Goal: Task Accomplishment & Management: Manage account settings

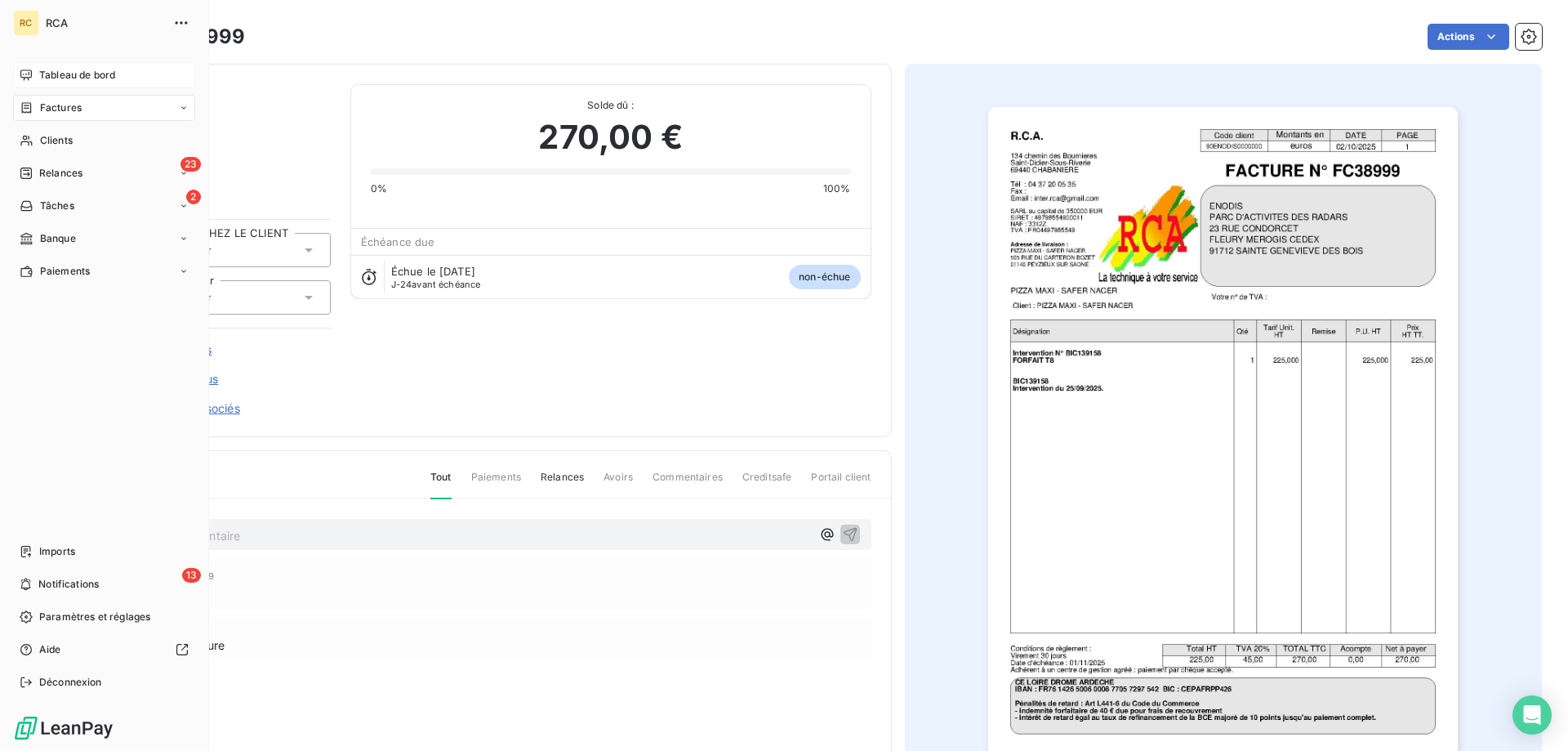
click at [37, 76] on div "Tableau de bord" at bounding box center [104, 75] width 182 height 26
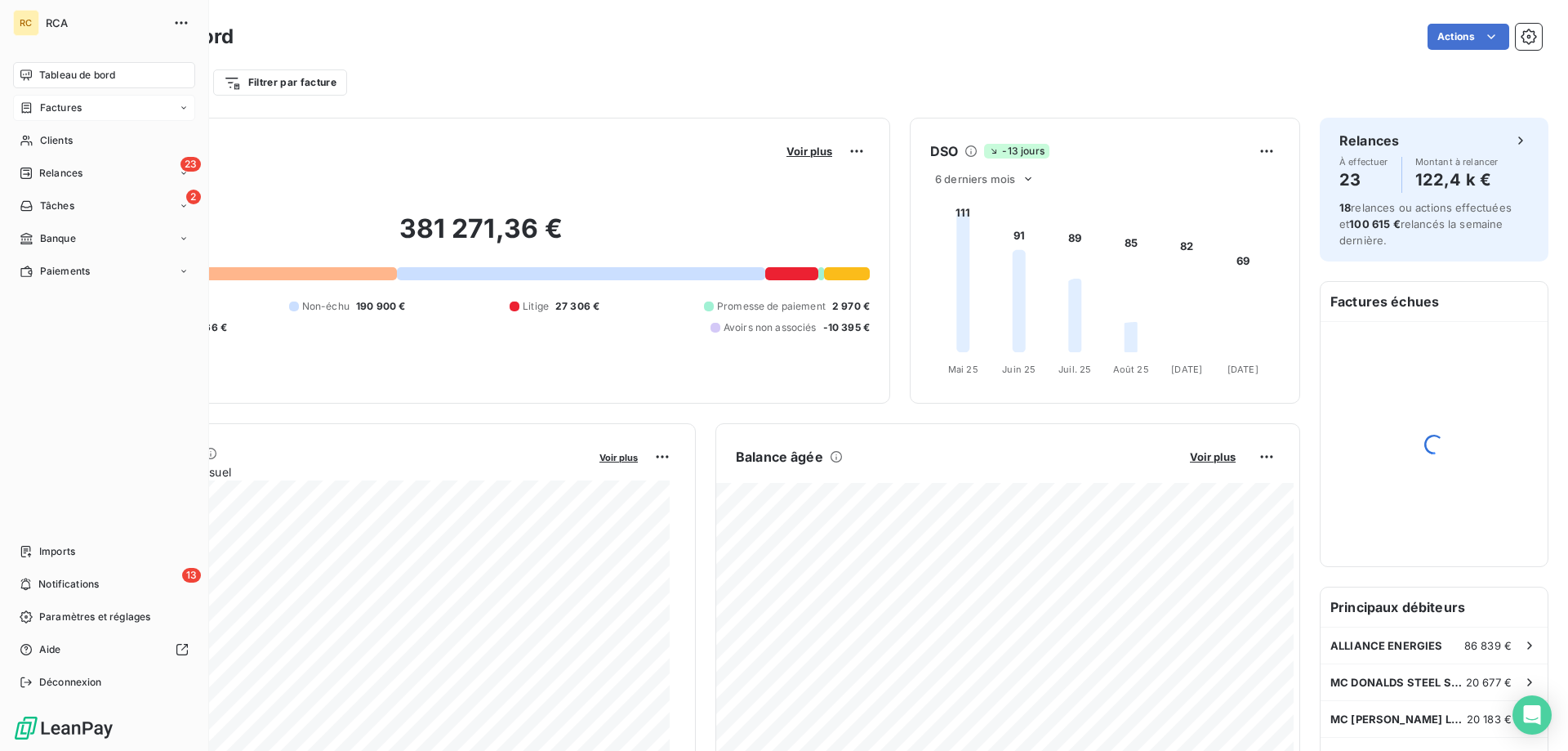
click at [50, 101] on span "Factures" at bounding box center [60, 108] width 42 height 15
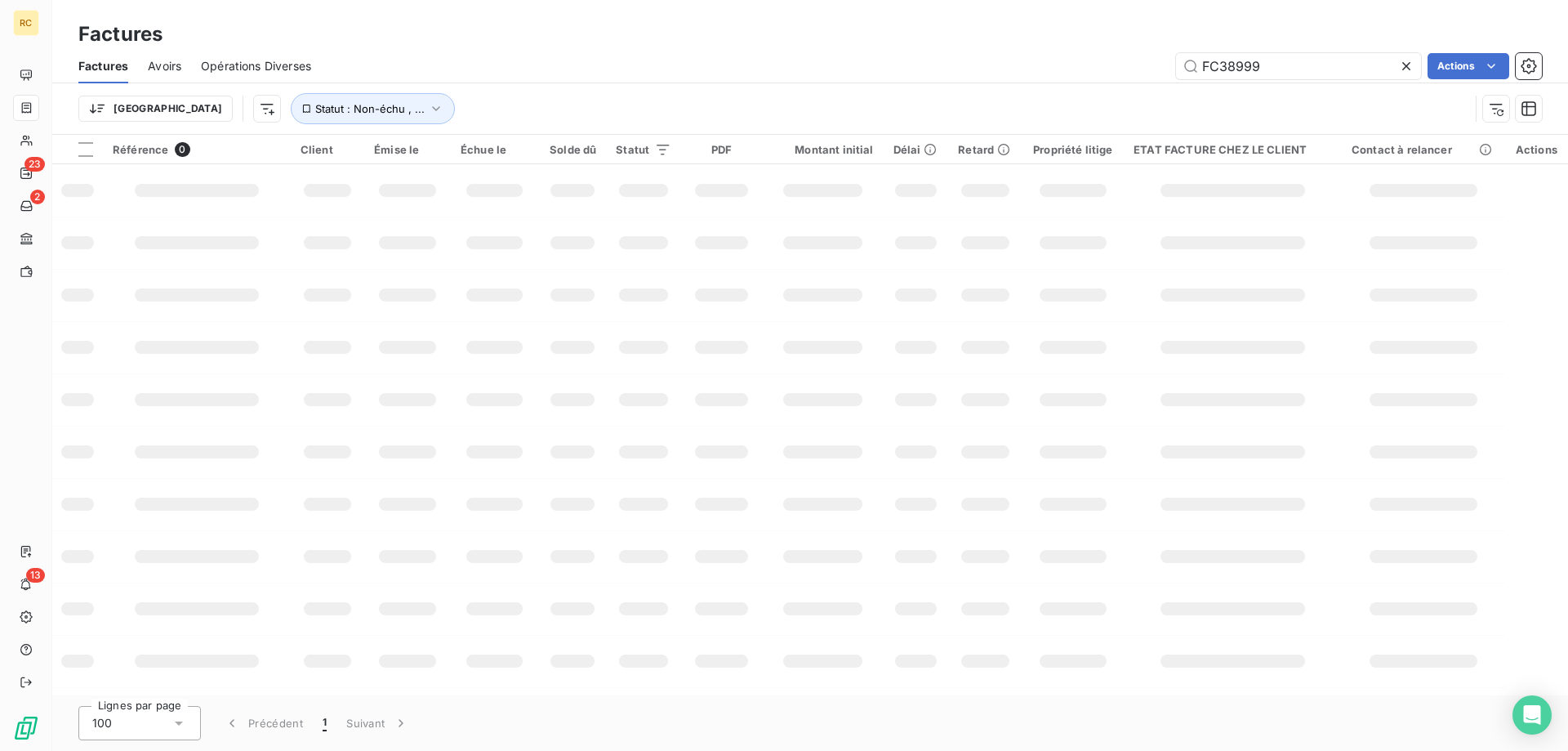
drag, startPoint x: 1259, startPoint y: 56, endPoint x: 1162, endPoint y: 56, distance: 97.0
click at [1163, 56] on div "FC38999 Actions" at bounding box center [936, 66] width 1211 height 26
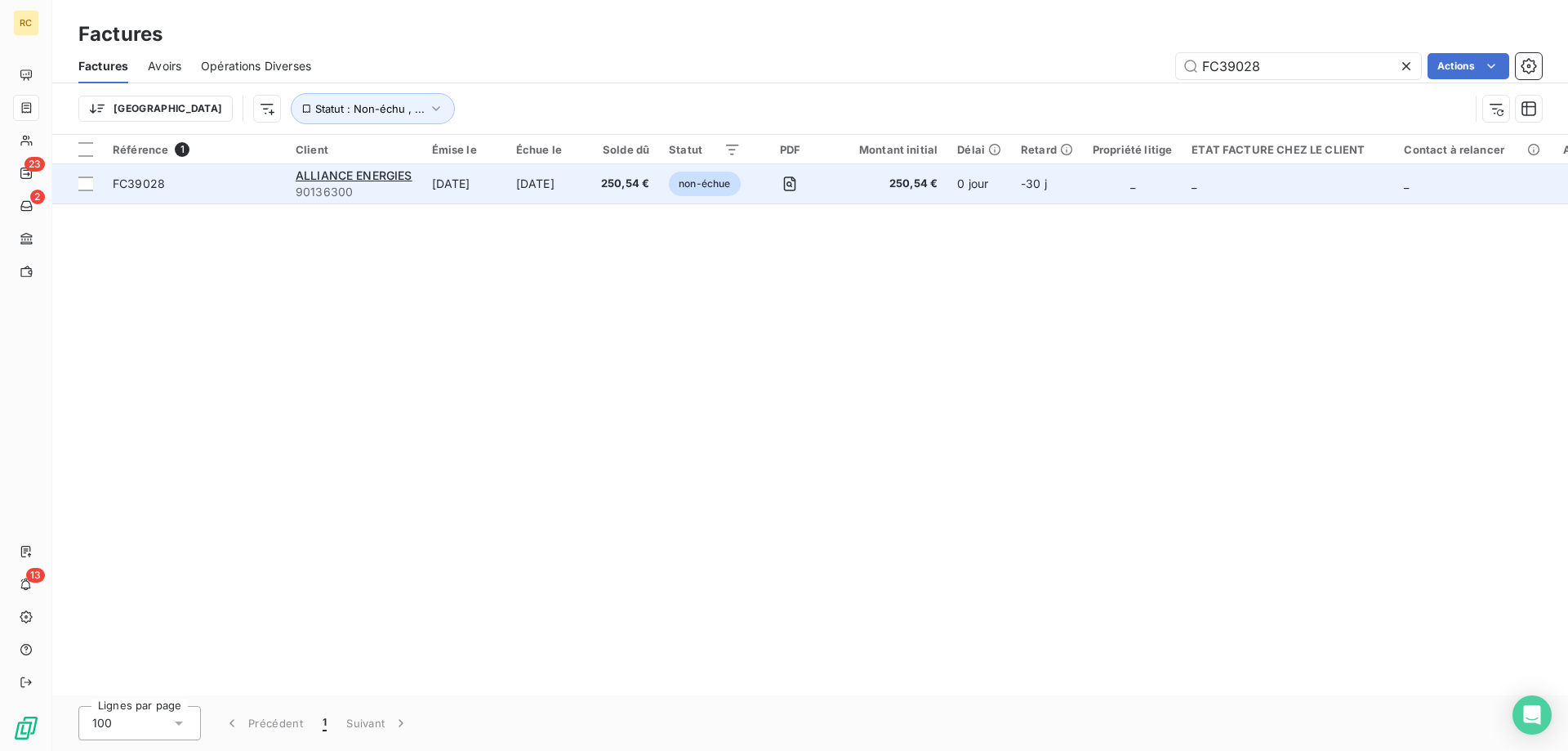
type input "FC39028"
click at [124, 191] on div "FC39028" at bounding box center [139, 184] width 52 height 17
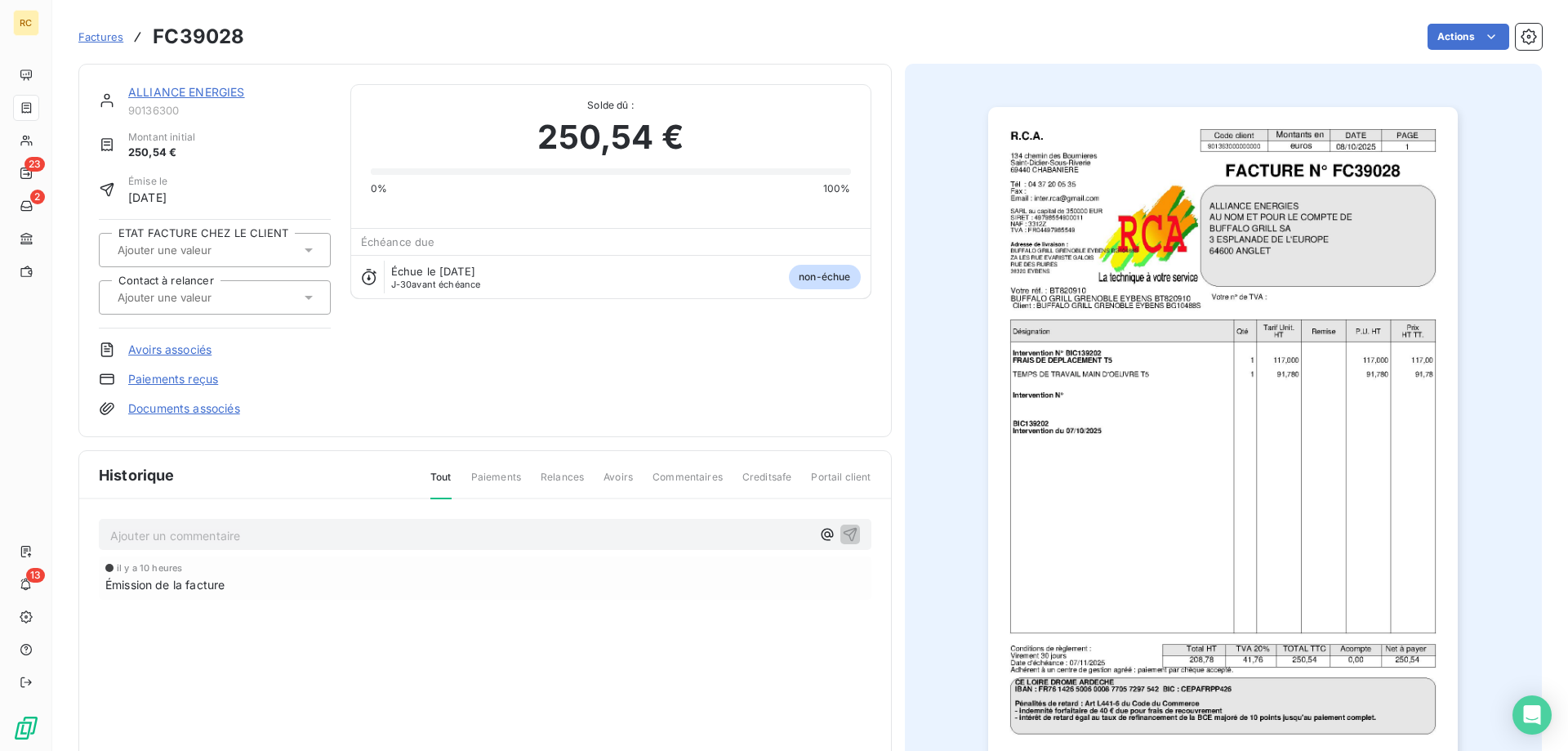
click at [244, 413] on div "Documents associés" at bounding box center [215, 408] width 232 height 17
click at [240, 413] on link "Documents associés" at bounding box center [184, 408] width 112 height 17
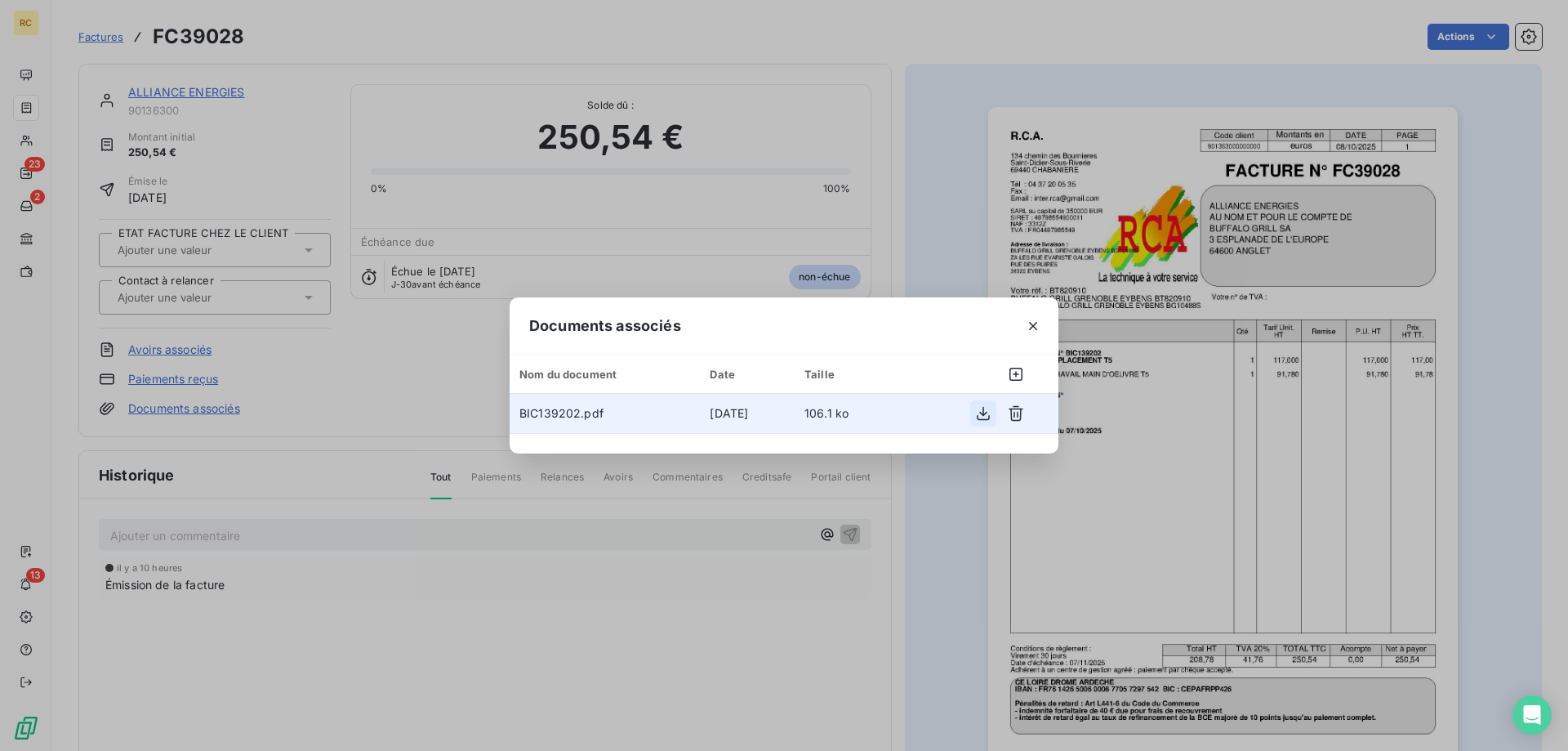
click at [989, 413] on icon "button" at bounding box center [983, 414] width 17 height 17
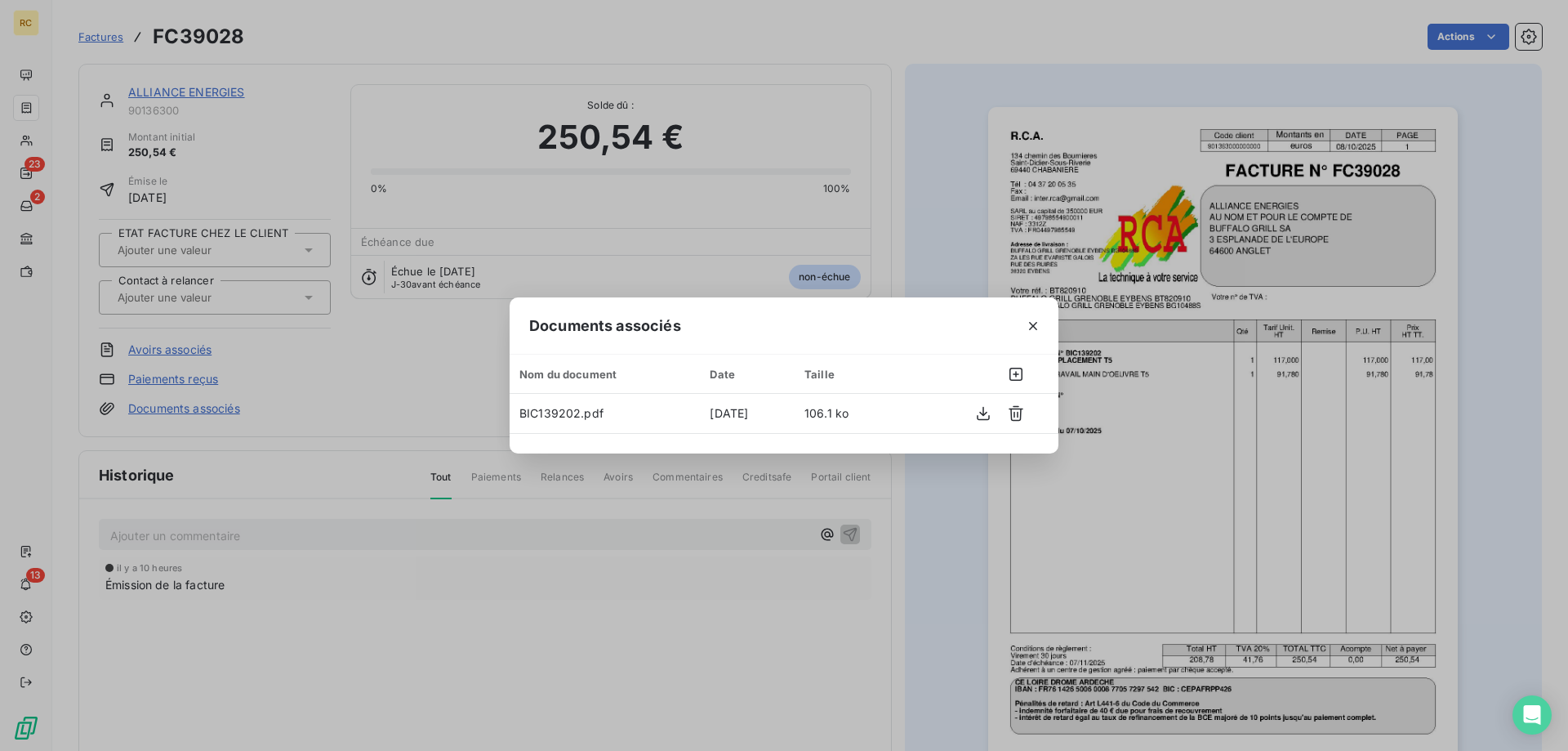
click at [651, 188] on div "Documents associés Nom du document Date Taille BIC139202.pdf [DATE] 106.1 ko" at bounding box center [784, 375] width 1568 height 751
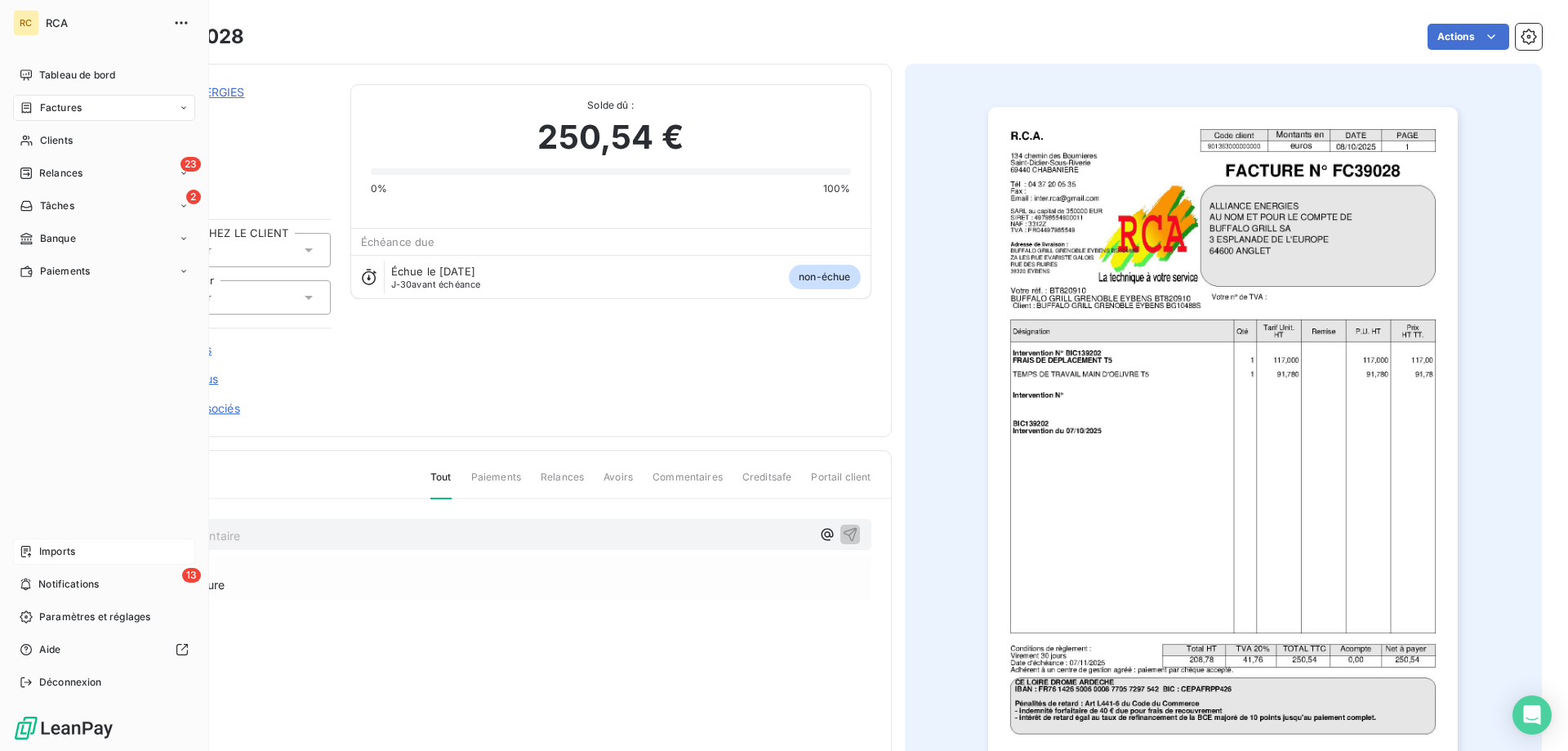
click at [40, 551] on span "Imports" at bounding box center [56, 552] width 36 height 15
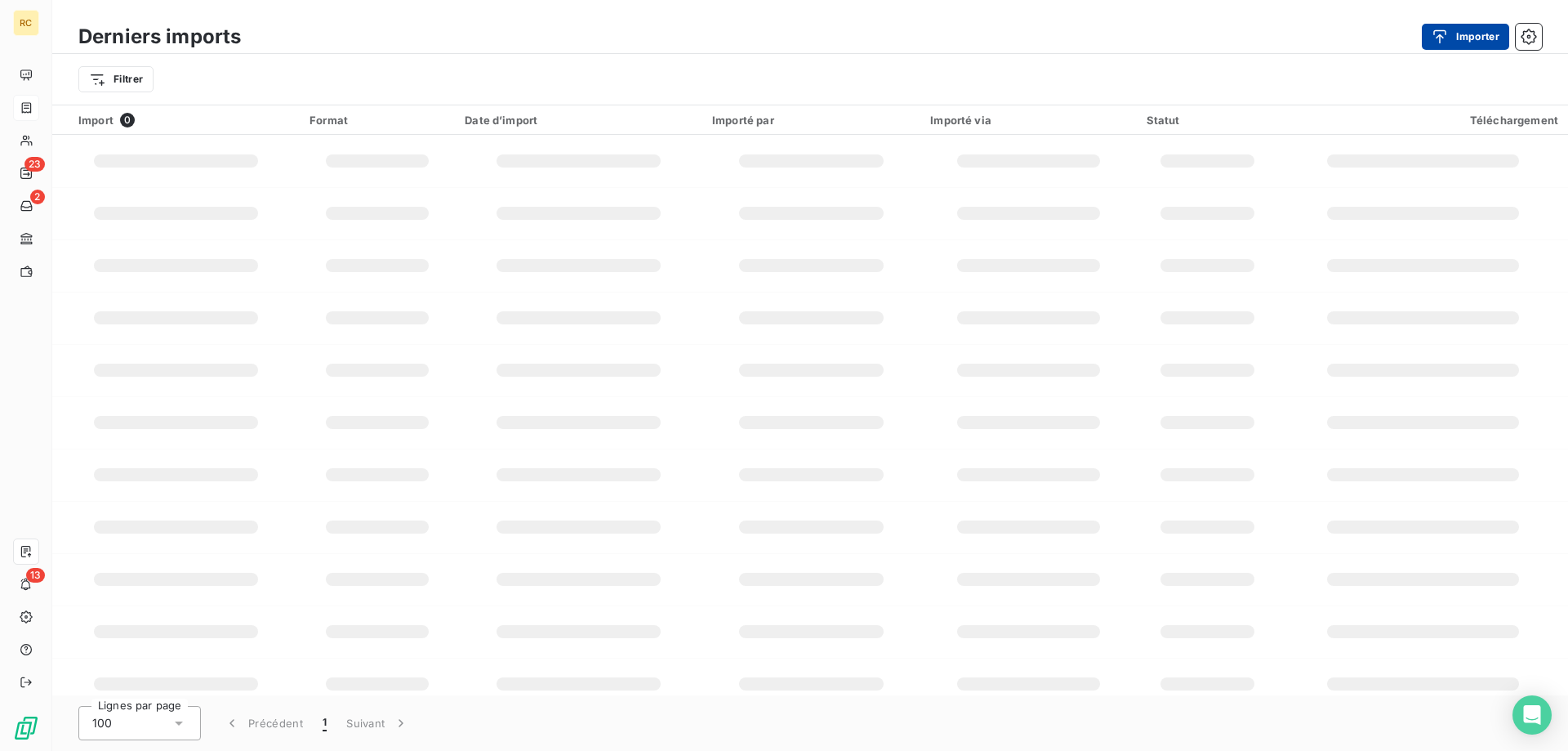
click at [1461, 38] on button "Importer" at bounding box center [1465, 37] width 87 height 26
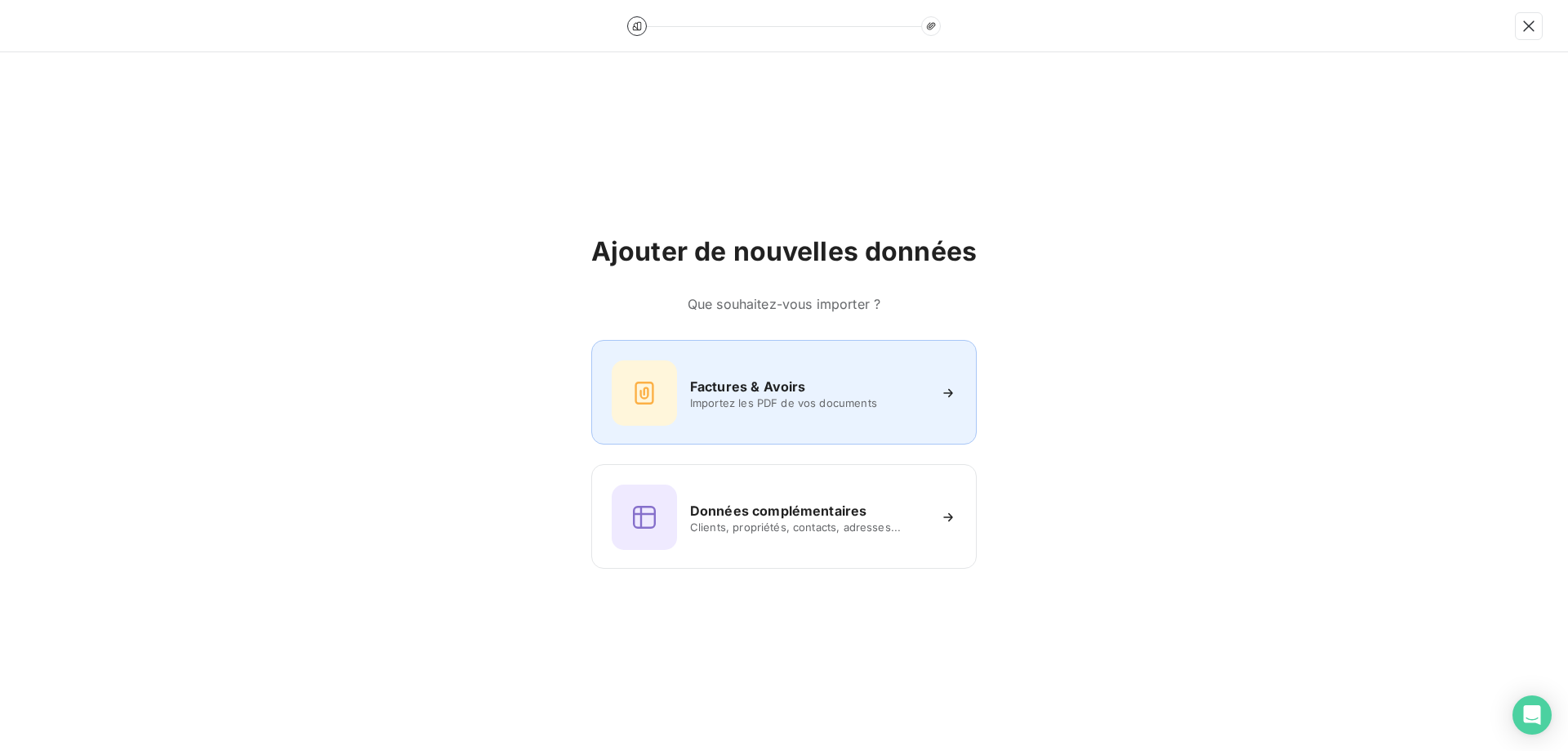
click at [748, 402] on span "Importez les PDF de vos documents" at bounding box center [809, 403] width 237 height 13
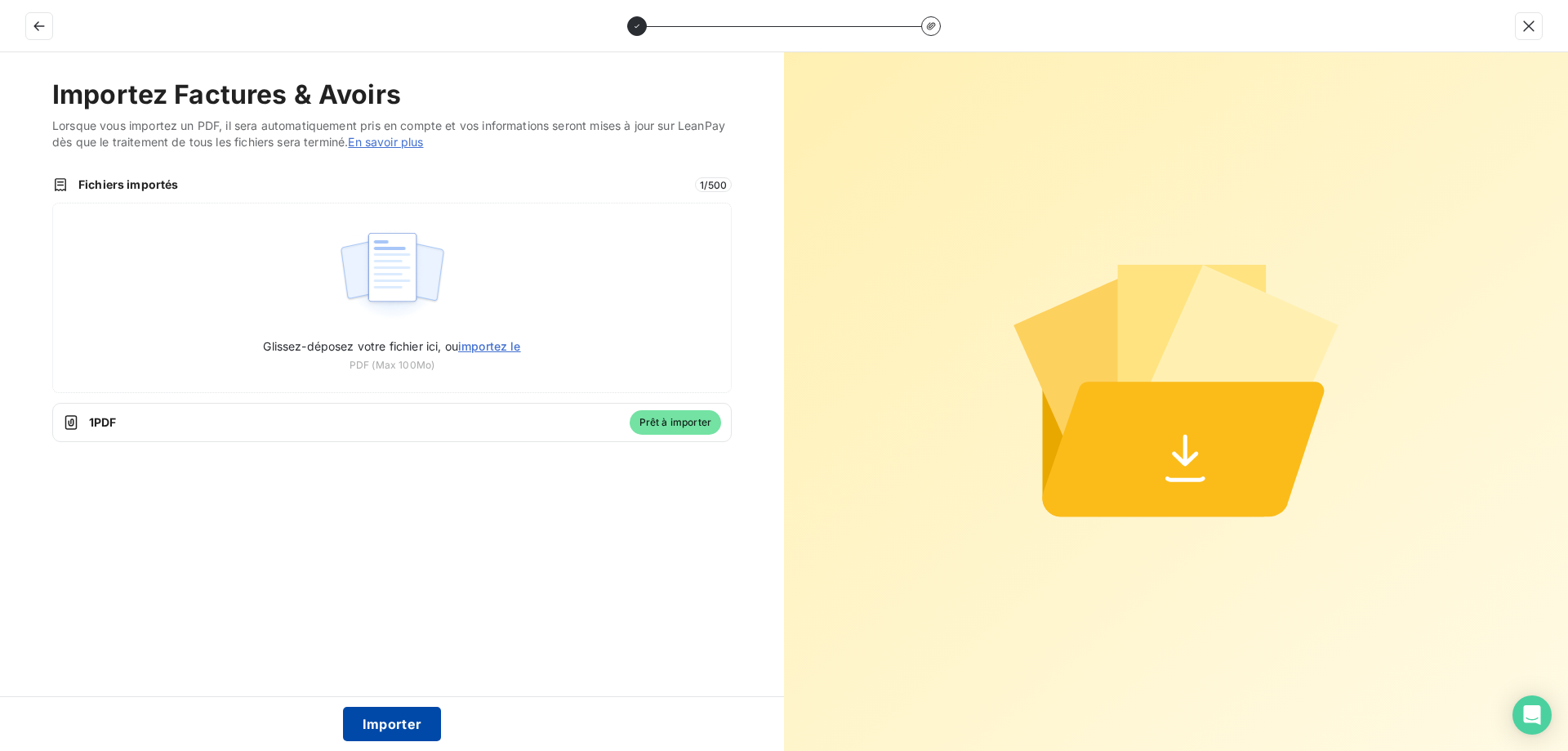
click at [392, 725] on button "Importer" at bounding box center [392, 723] width 99 height 34
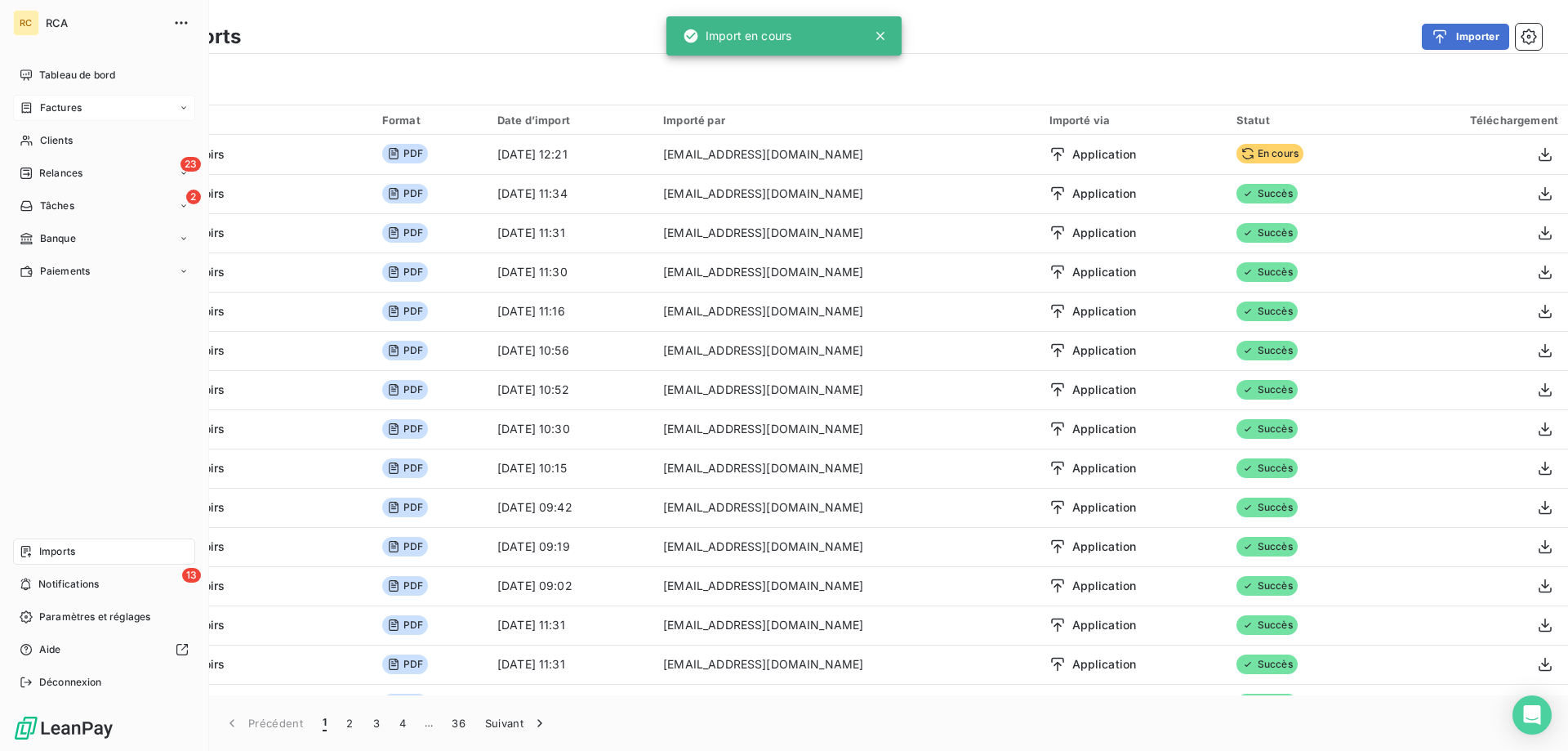
click at [55, 109] on span "Factures" at bounding box center [60, 108] width 42 height 15
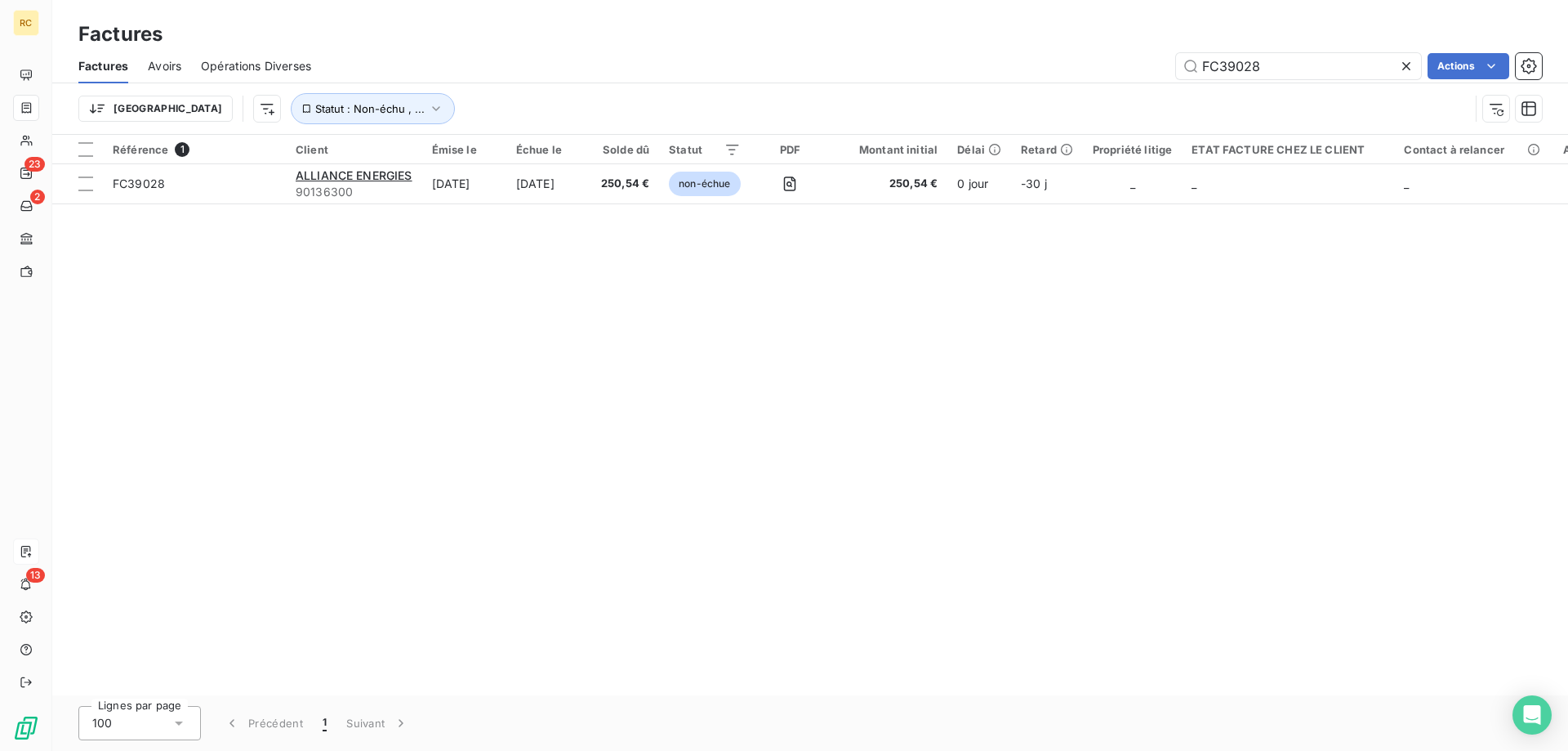
drag, startPoint x: 1268, startPoint y: 65, endPoint x: 1242, endPoint y: 59, distance: 26.7
click at [1156, 60] on div "FC39028 Actions" at bounding box center [936, 66] width 1211 height 26
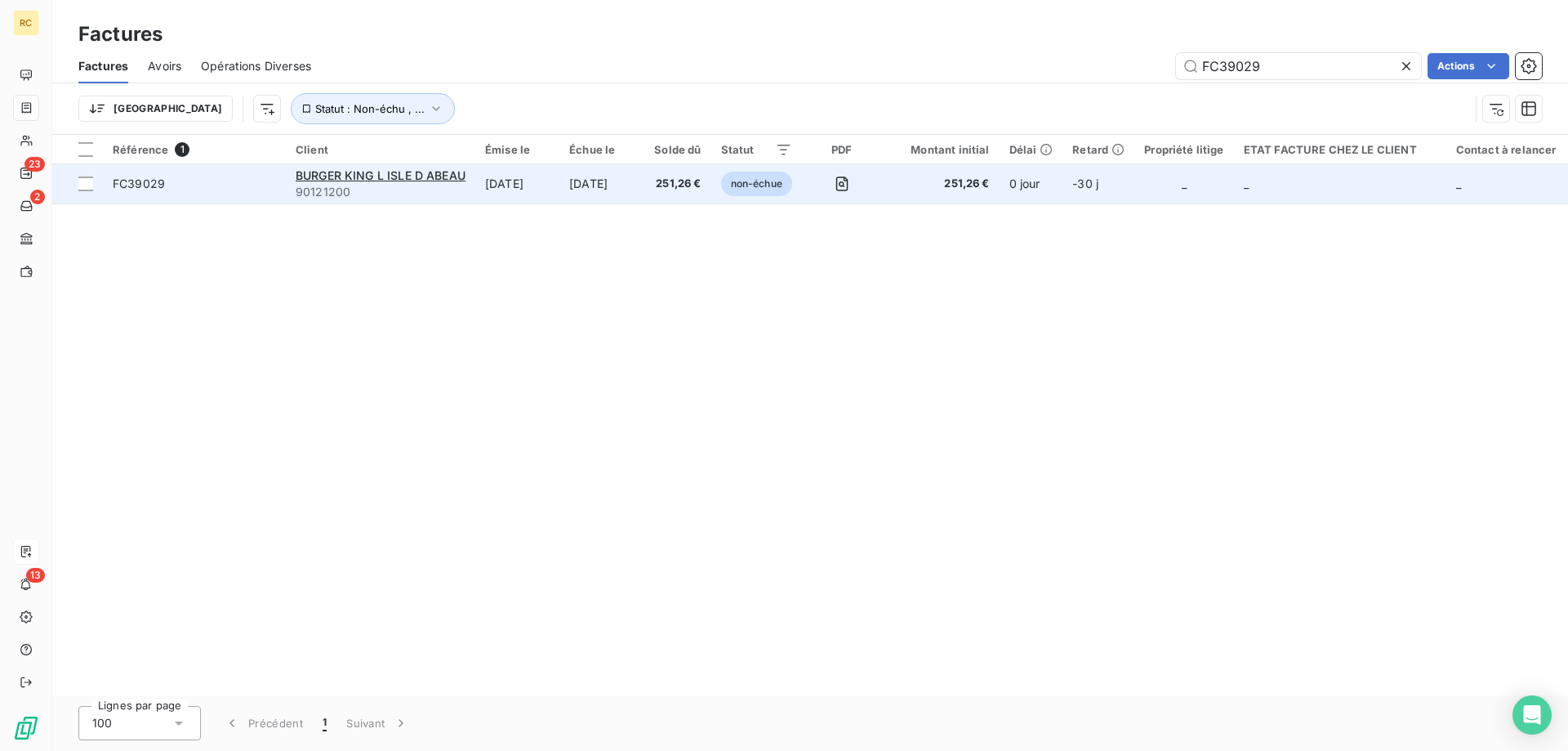
type input "FC39029"
click at [122, 186] on span "FC39029" at bounding box center [139, 183] width 52 height 14
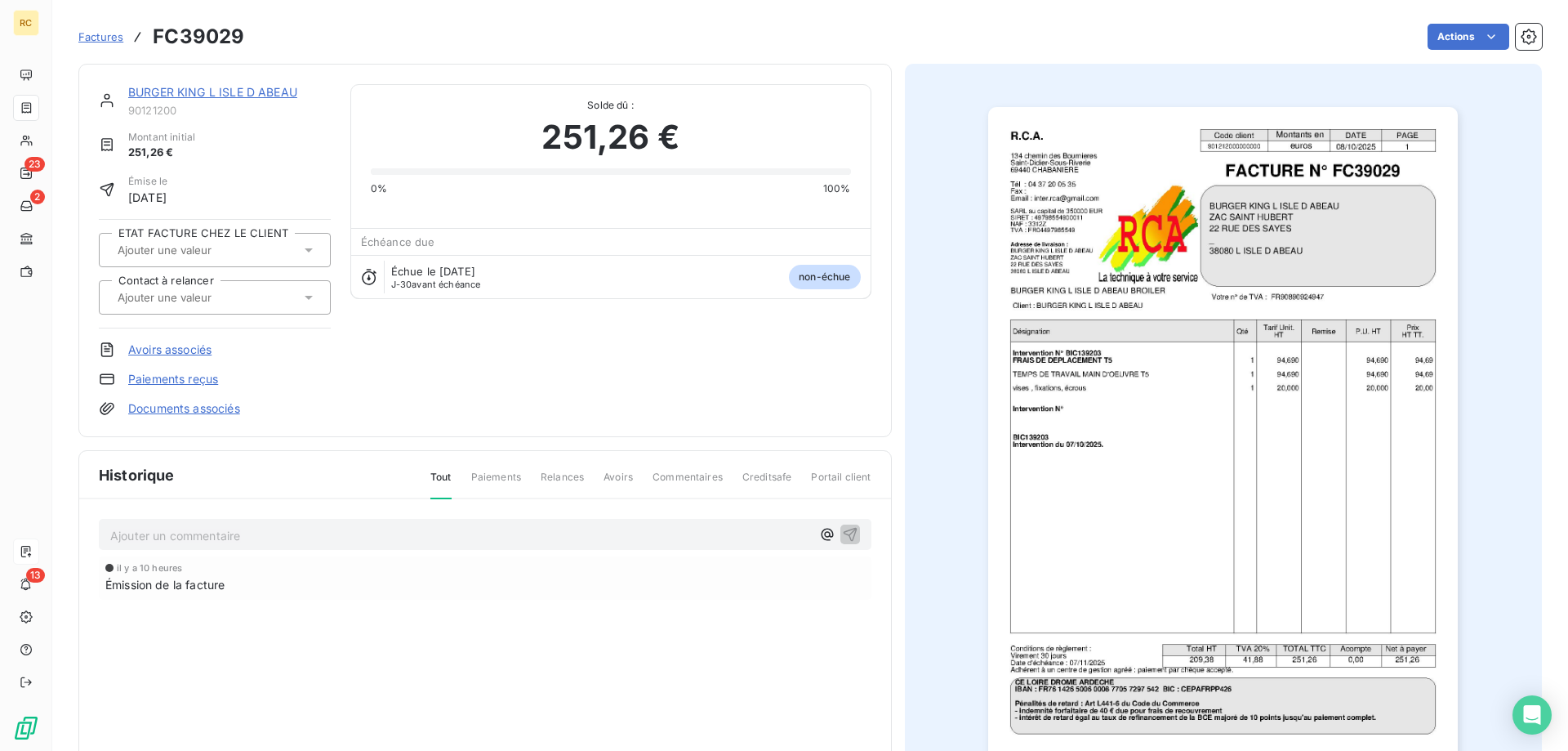
click at [219, 410] on link "Documents associés" at bounding box center [184, 408] width 112 height 17
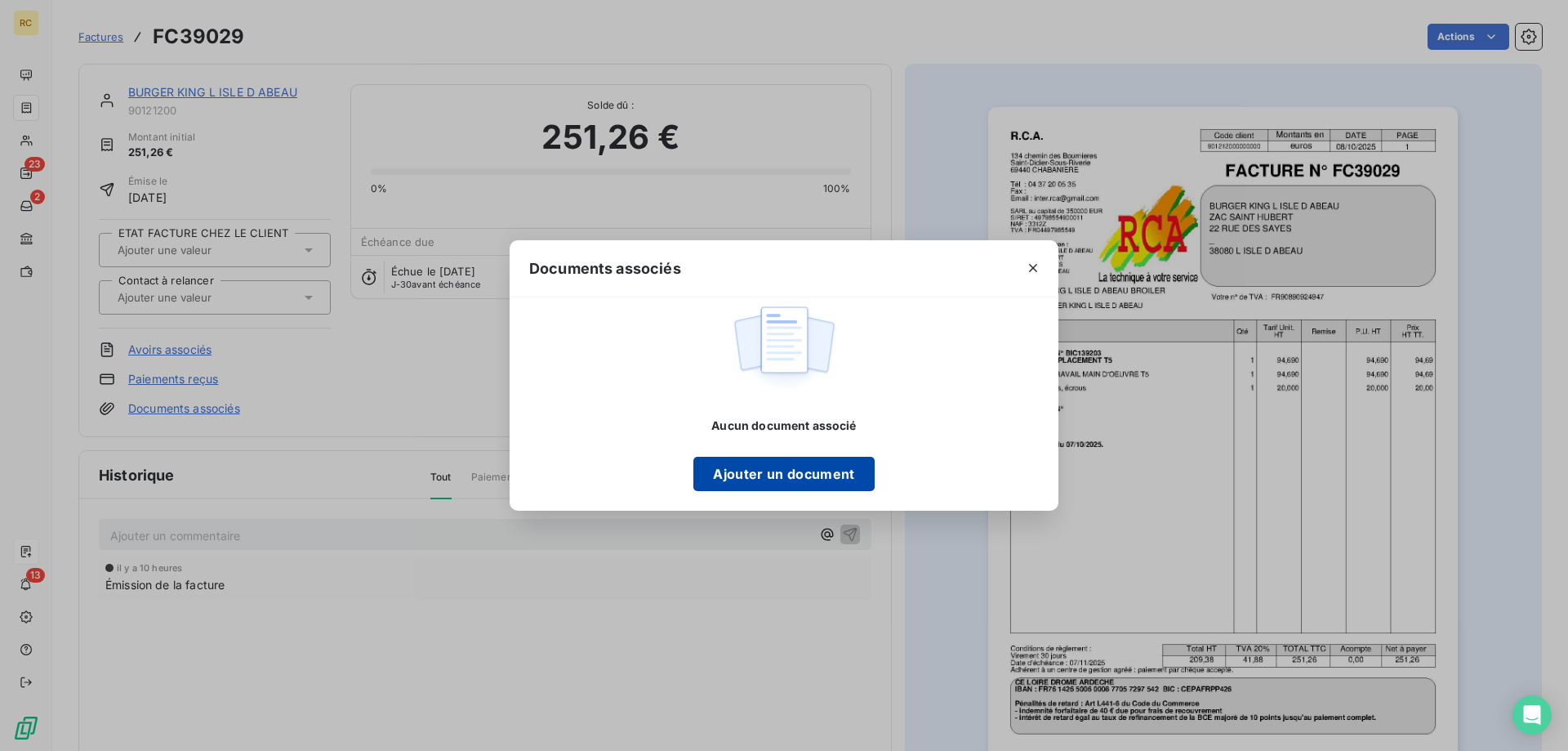
click at [772, 464] on button "Ajouter un document" at bounding box center [783, 473] width 180 height 34
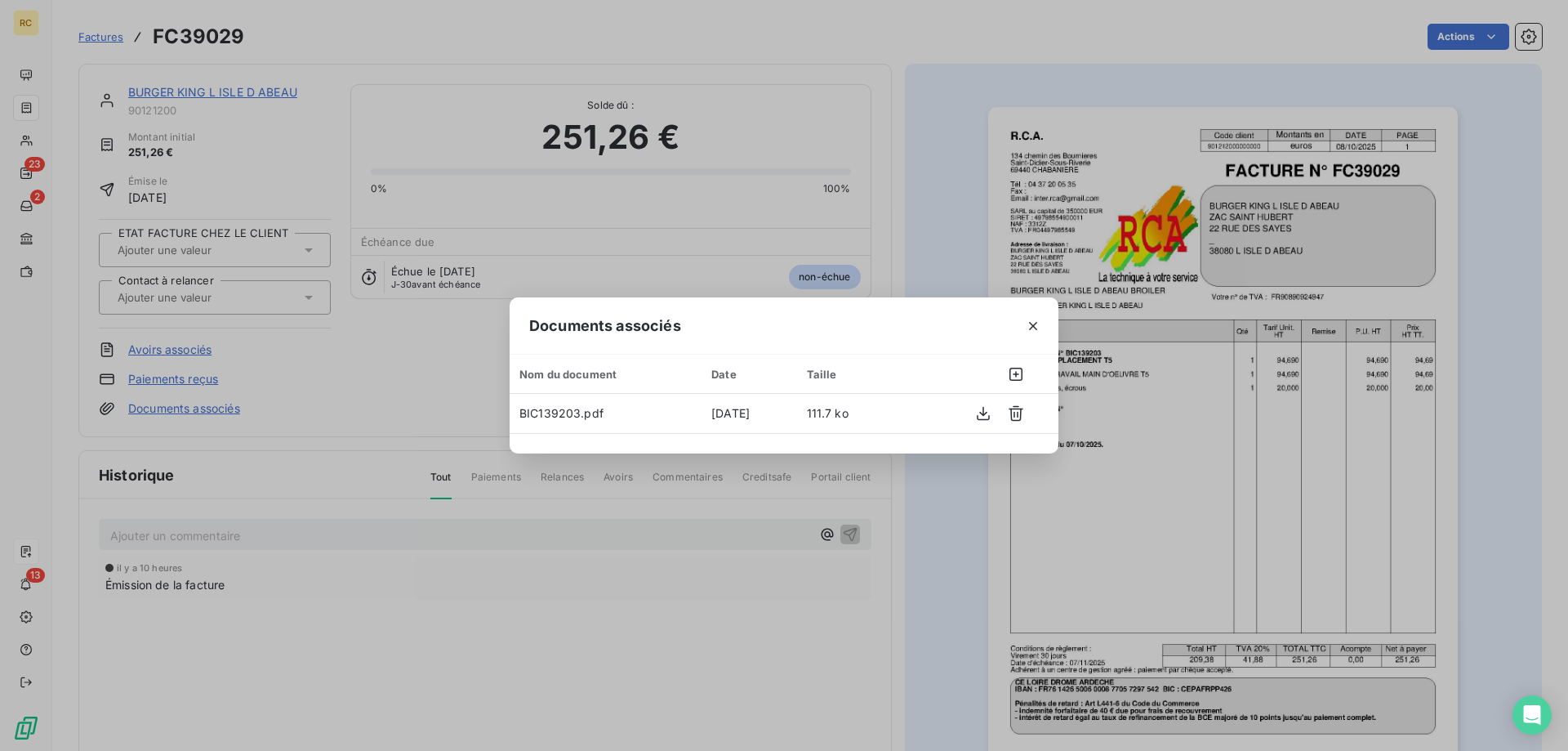
click at [808, 89] on div "Documents associés Nom du document Date Taille BIC139203.pdf [DATE] 111.7 ko" at bounding box center [784, 375] width 1568 height 751
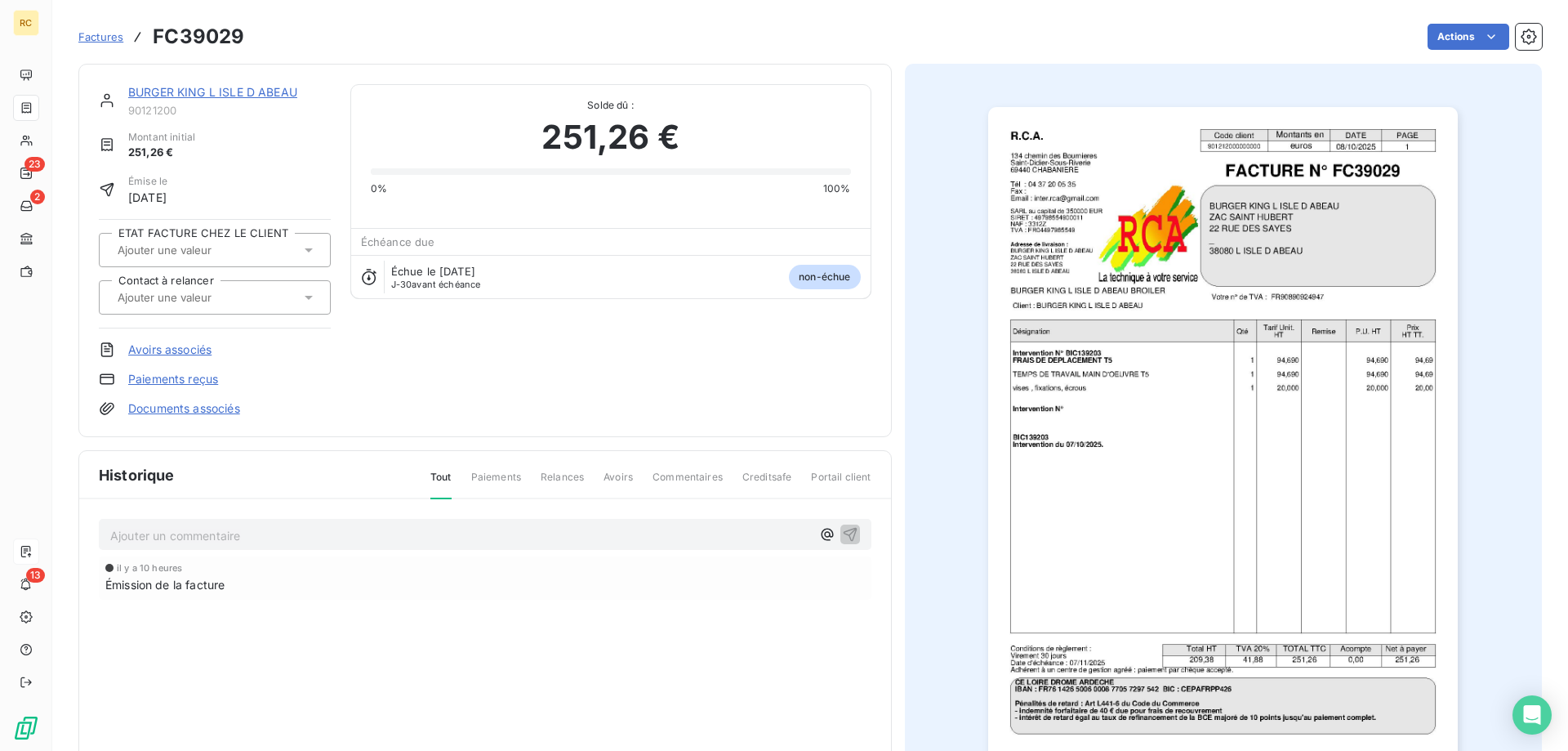
click at [222, 93] on link "BURGER KING L ISLE D ABEAU" at bounding box center [213, 92] width 169 height 14
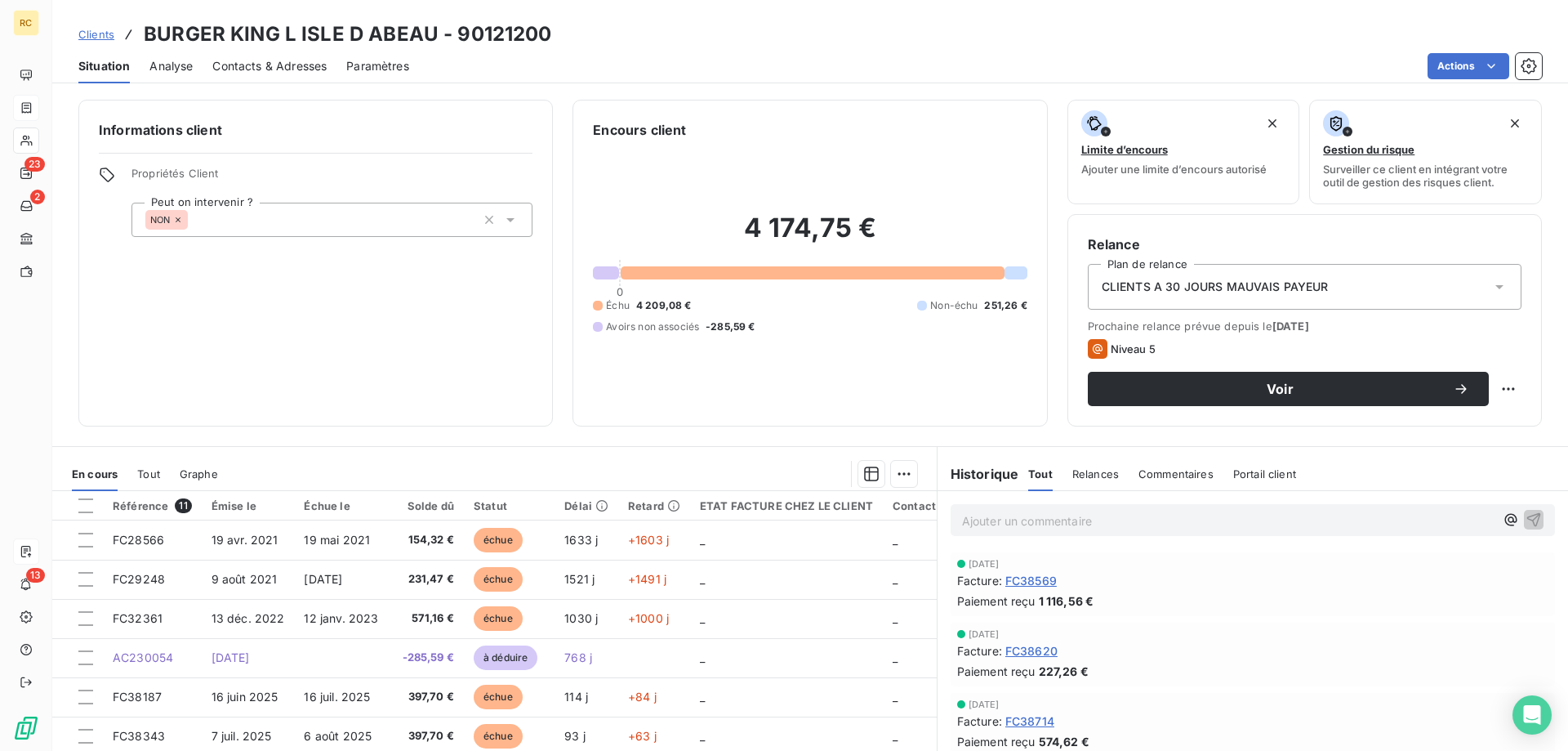
click at [294, 59] on span "Contacts & Adresses" at bounding box center [269, 67] width 115 height 17
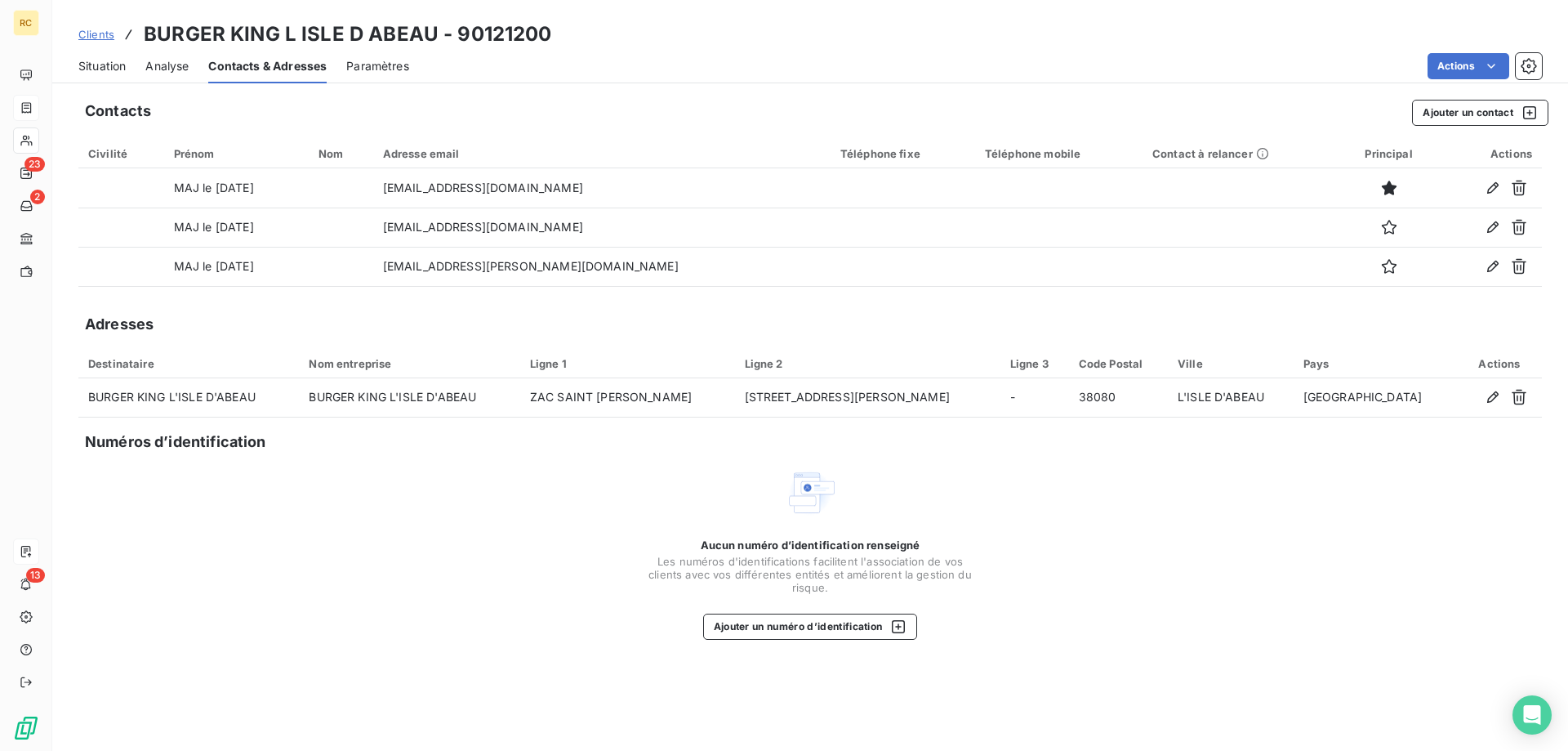
click at [153, 67] on span "Analyse" at bounding box center [167, 67] width 44 height 17
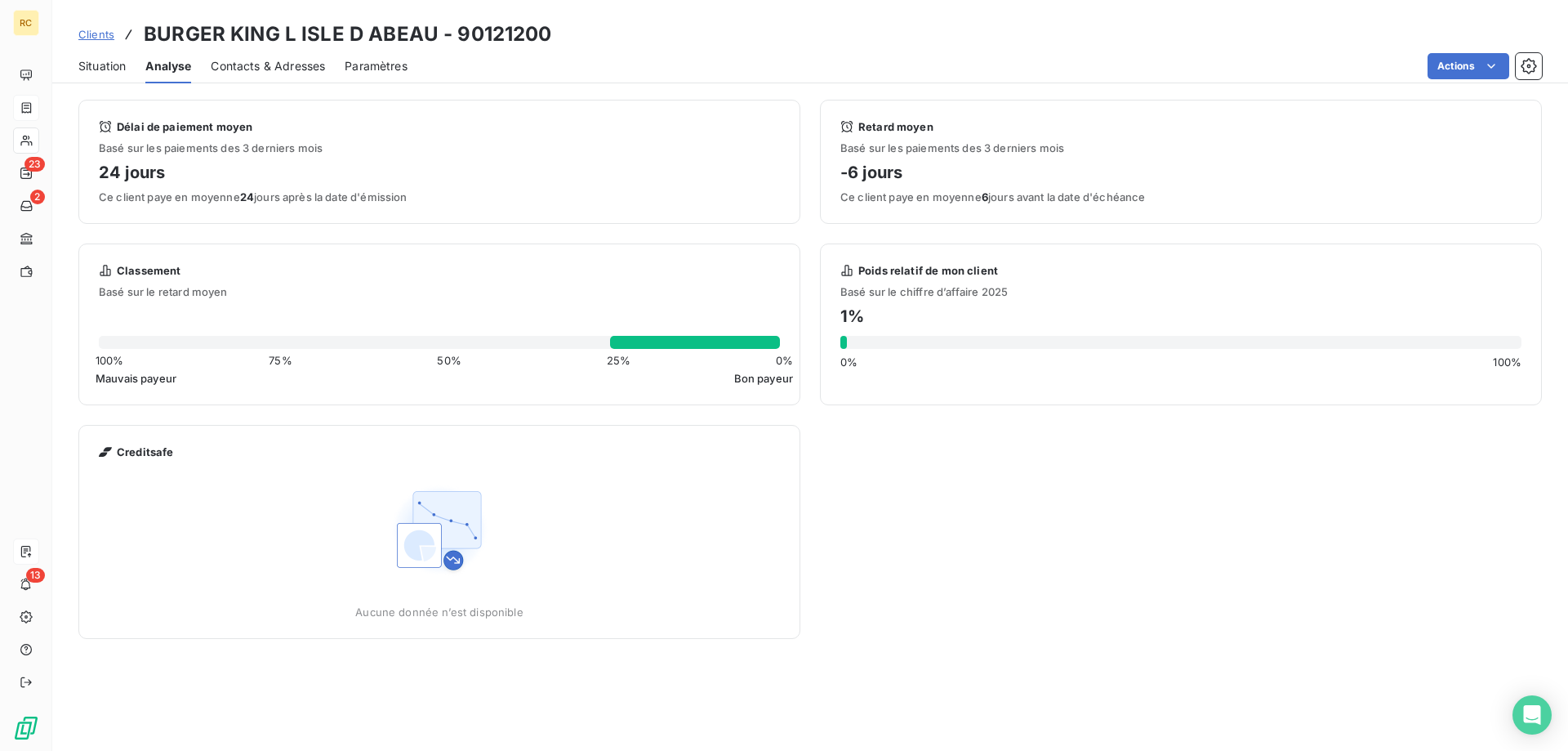
click at [111, 60] on span "Situation" at bounding box center [102, 67] width 47 height 17
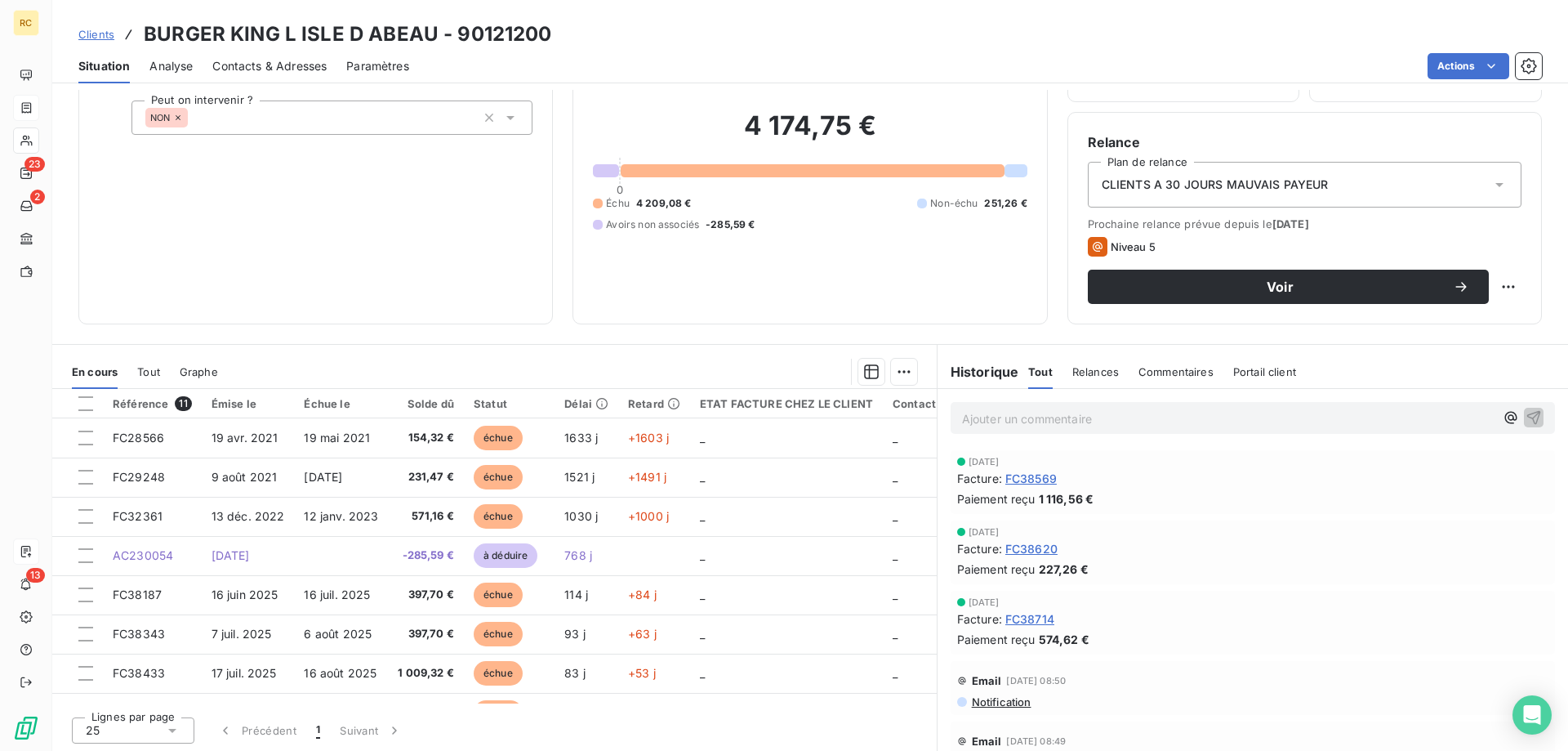
scroll to position [104, 0]
